Goal: Navigation & Orientation: Find specific page/section

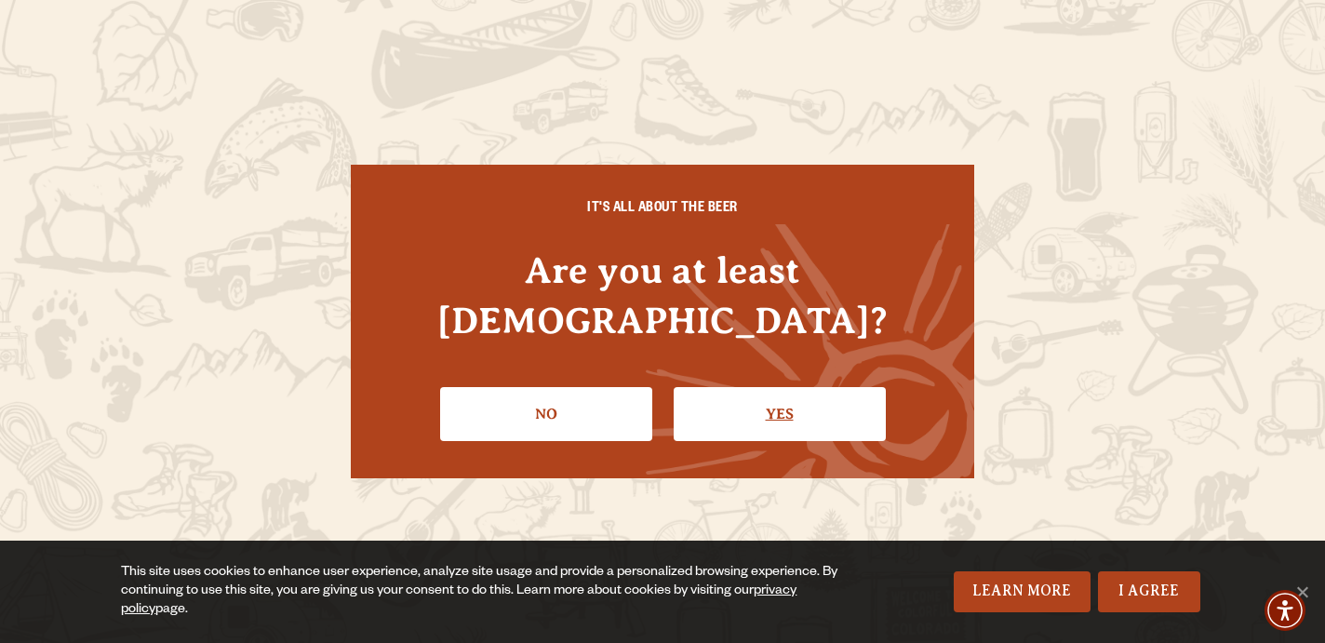
click at [764, 387] on link "Yes" at bounding box center [780, 414] width 212 height 54
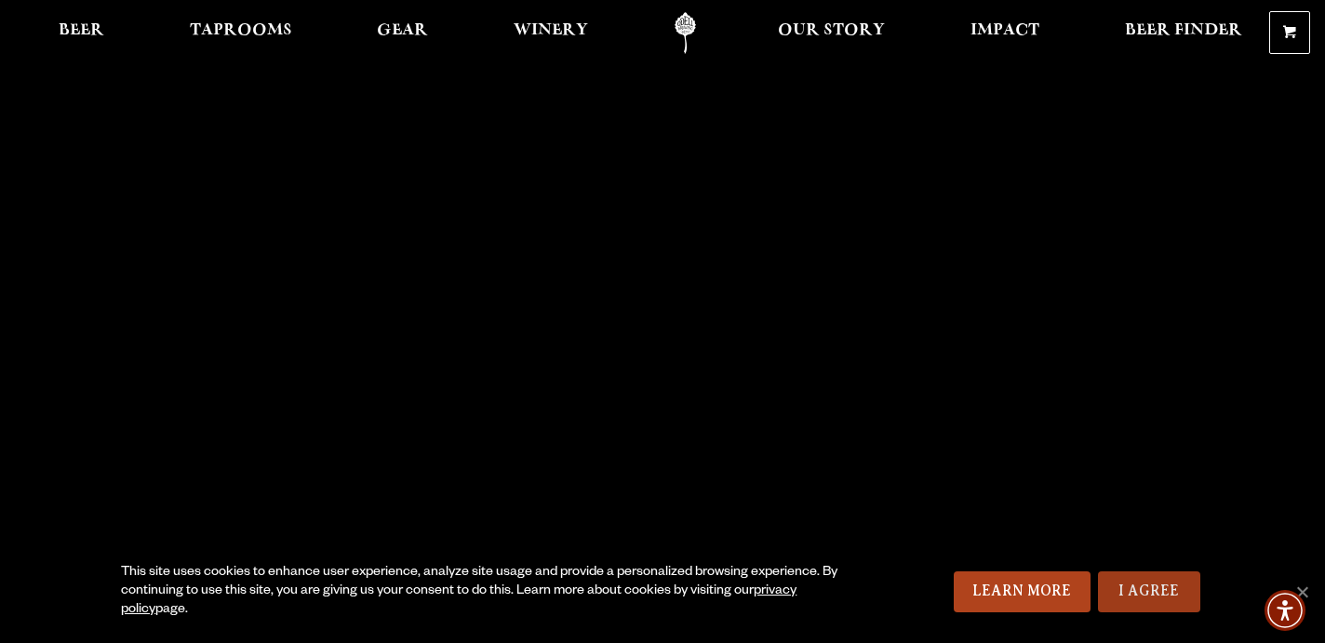
click at [1154, 592] on link "I Agree" at bounding box center [1149, 591] width 102 height 41
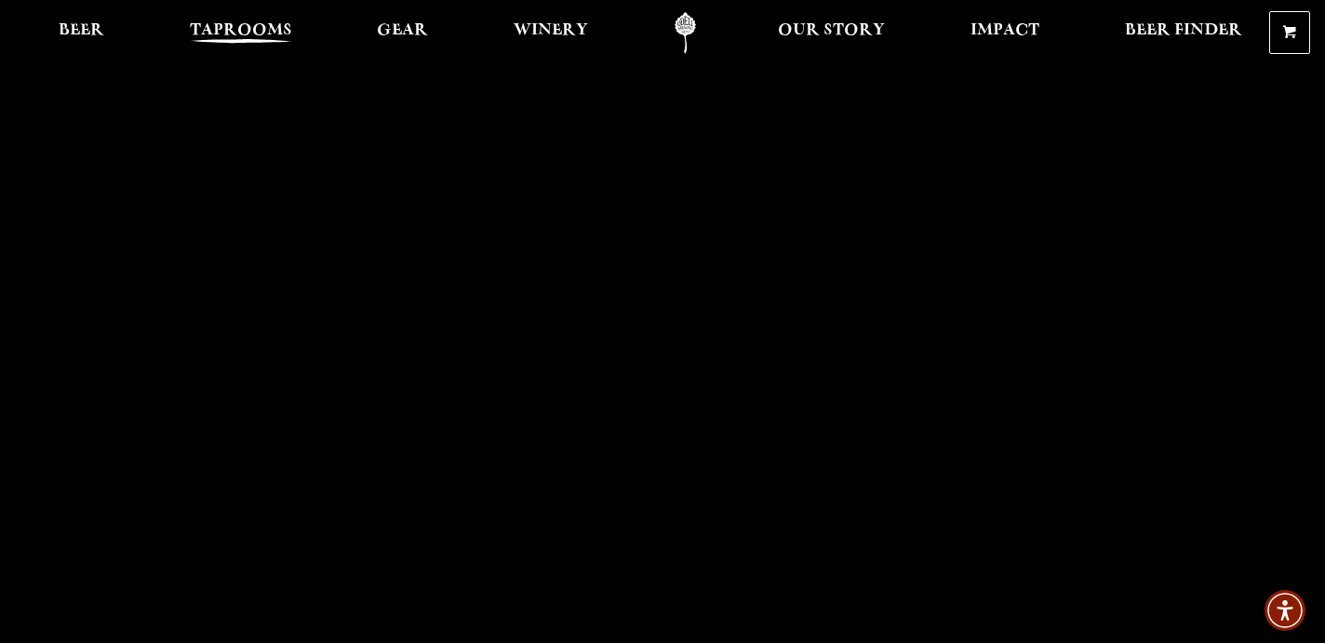
click at [227, 26] on span "Taprooms" at bounding box center [241, 30] width 102 height 15
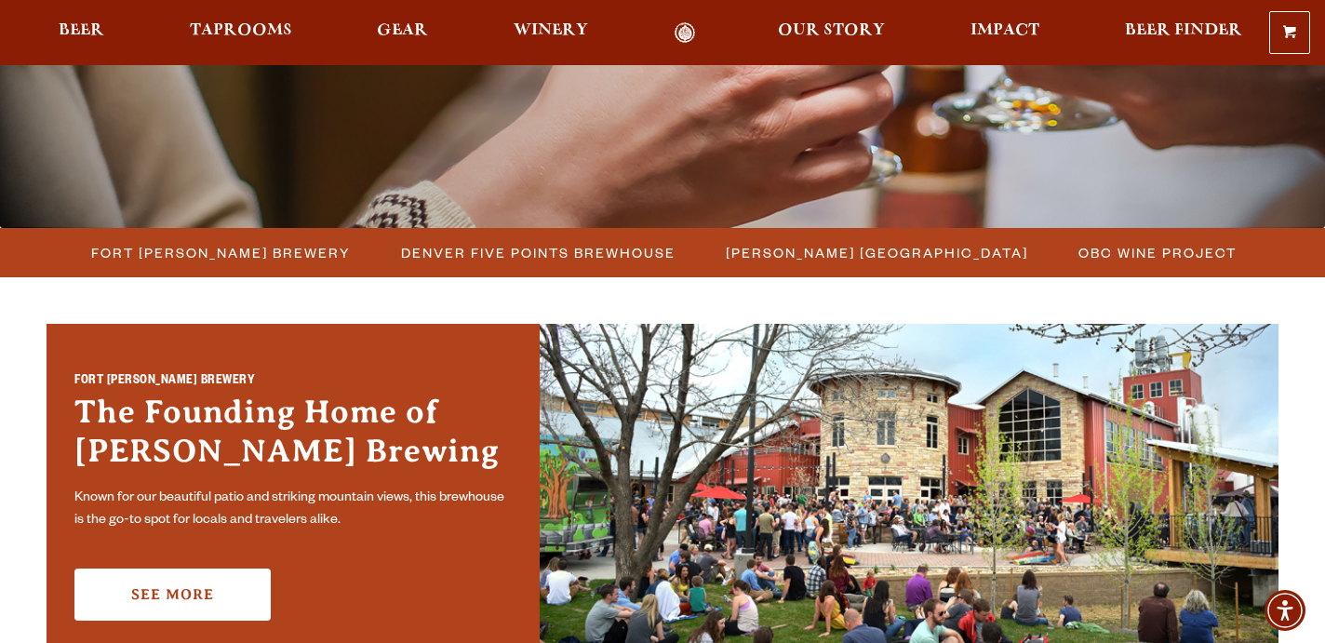
scroll to position [378, 0]
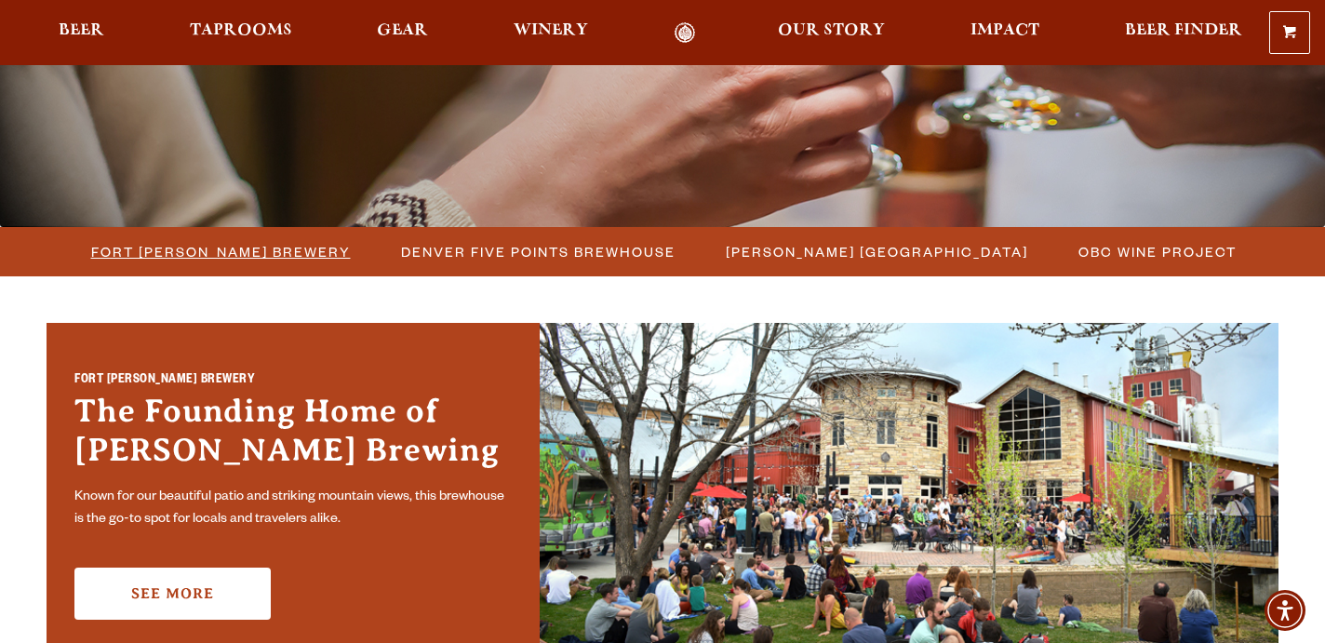
click at [276, 252] on span "Fort [PERSON_NAME] Brewery" at bounding box center [221, 251] width 260 height 27
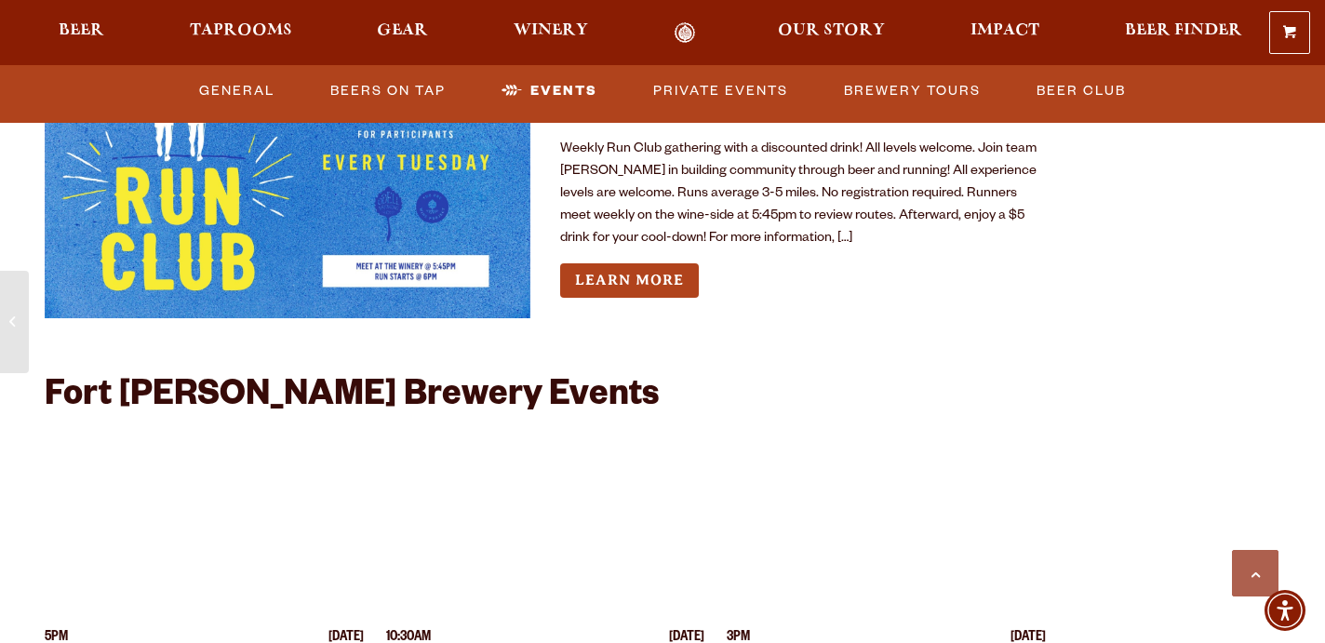
scroll to position [7109, 0]
